Goal: Find contact information: Find contact information

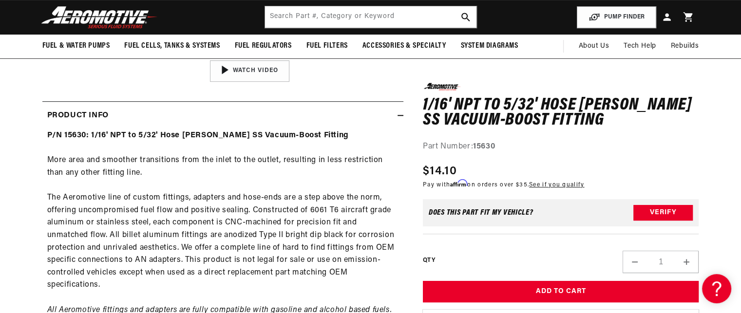
scroll to position [341, 0]
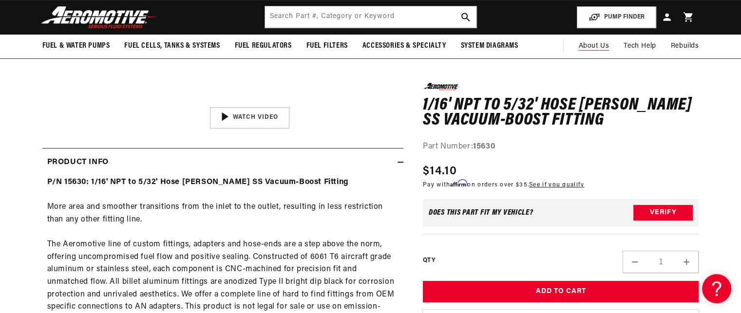
click at [600, 46] on span "About Us" at bounding box center [593, 45] width 31 height 7
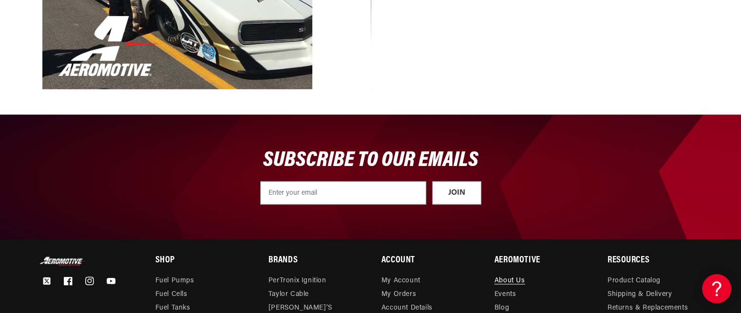
scroll to position [1217, 0]
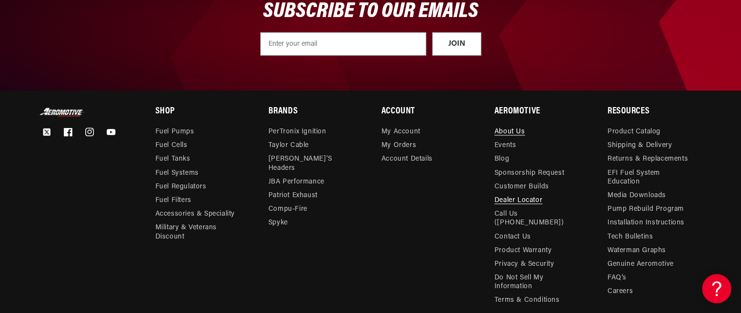
click at [504, 201] on link "Dealer Locator" at bounding box center [518, 201] width 48 height 14
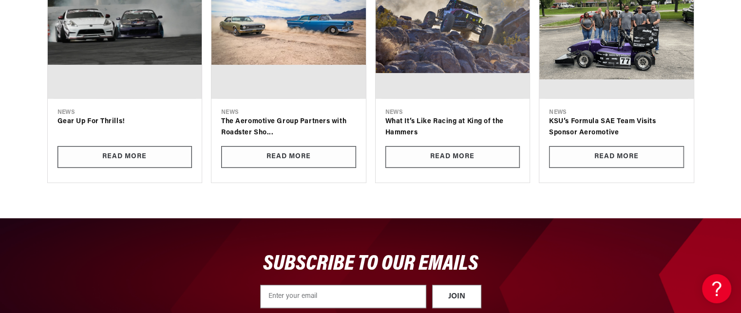
scroll to position [828, 0]
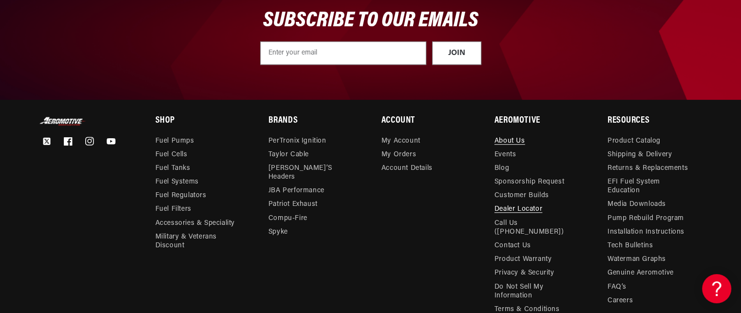
click at [497, 137] on link "About Us" at bounding box center [509, 142] width 31 height 11
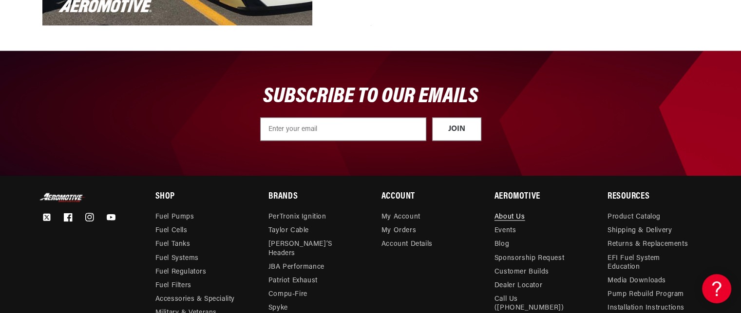
scroll to position [1266, 0]
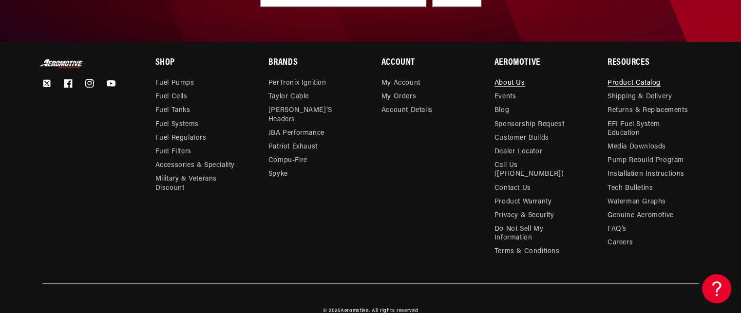
click at [632, 79] on link "Product Catalog" at bounding box center [633, 84] width 53 height 11
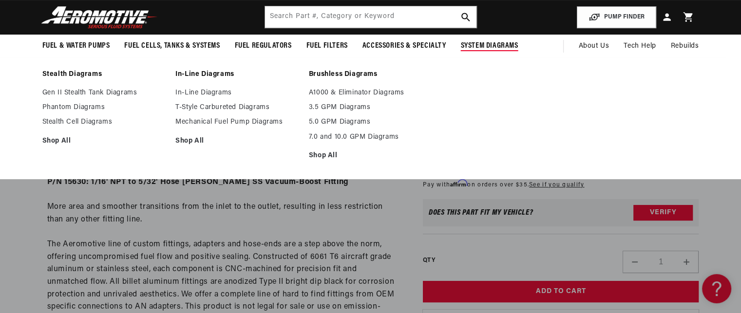
scroll to position [584, 0]
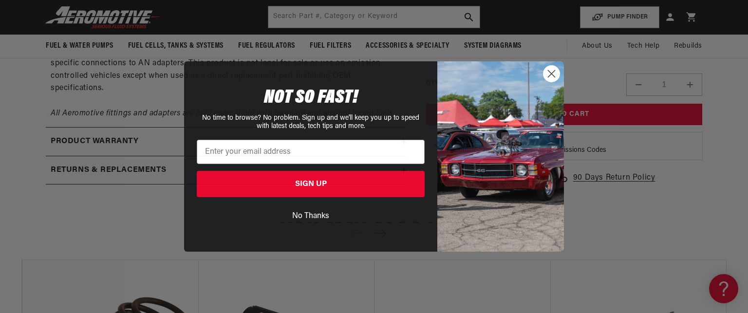
drag, startPoint x: 547, startPoint y: 69, endPoint x: 565, endPoint y: 76, distance: 19.0
click at [548, 69] on circle "Close dialog" at bounding box center [551, 74] width 16 height 16
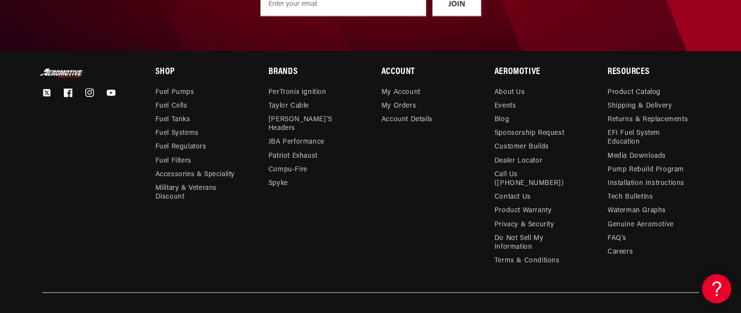
scroll to position [1596, 0]
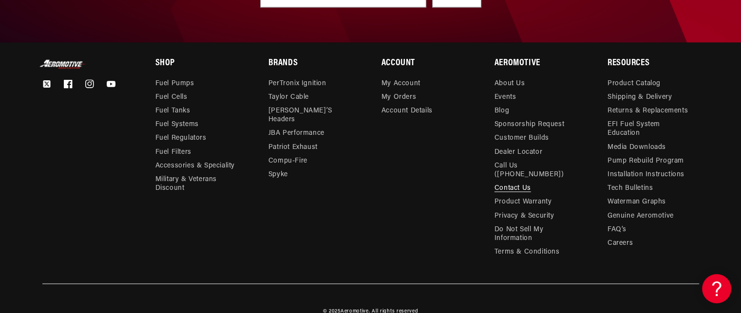
click at [512, 182] on link "Contact Us" at bounding box center [512, 189] width 37 height 14
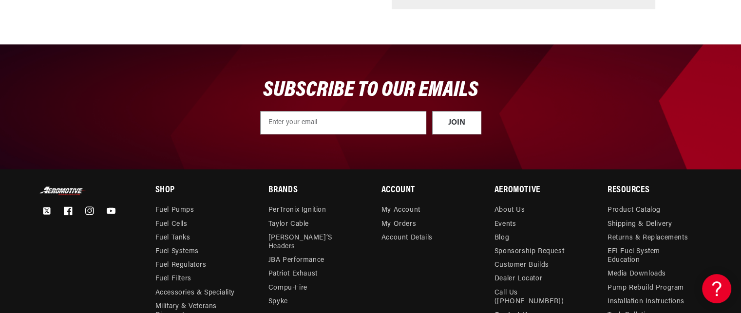
scroll to position [487, 0]
